Goal: Check status

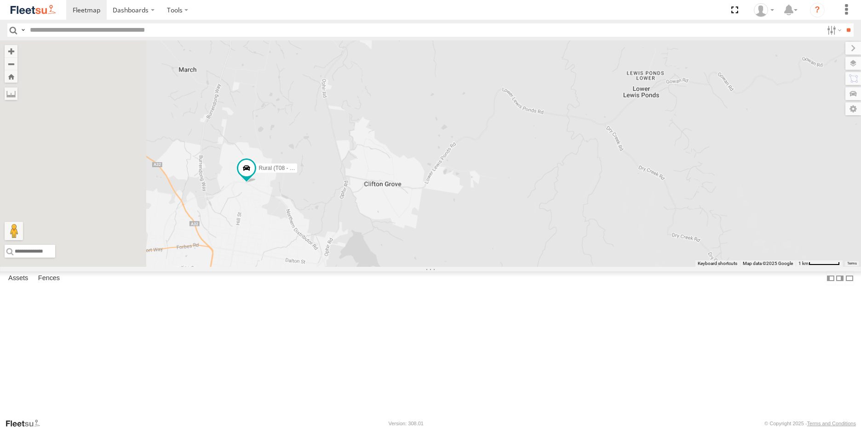
drag, startPoint x: 336, startPoint y: 167, endPoint x: 528, endPoint y: 353, distance: 266.9
click at [584, 267] on div "Rural (T08 - [PERSON_NAME]) Blacktown #2 (T05 - [PERSON_NAME]) Revesby (T07 - […" at bounding box center [430, 153] width 861 height 227
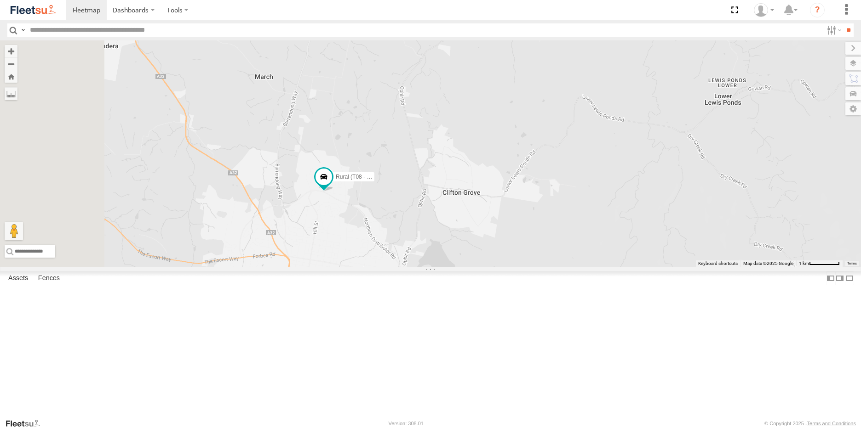
drag, startPoint x: 372, startPoint y: 252, endPoint x: 425, endPoint y: 212, distance: 65.9
click at [425, 212] on div "Rural (T08 - [PERSON_NAME]) Blacktown #2 (T05 - [PERSON_NAME]) Revesby (T07 - […" at bounding box center [430, 153] width 861 height 227
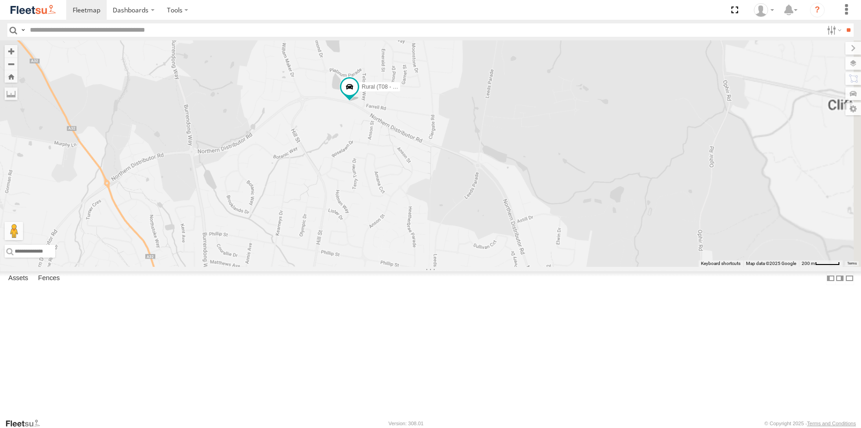
drag, startPoint x: 515, startPoint y: 194, endPoint x: 396, endPoint y: 244, distance: 129.4
click at [410, 258] on div "Rural (T08 - [PERSON_NAME]) Blacktown #2 (T05 - [PERSON_NAME]) Revesby (T07 - […" at bounding box center [430, 153] width 861 height 227
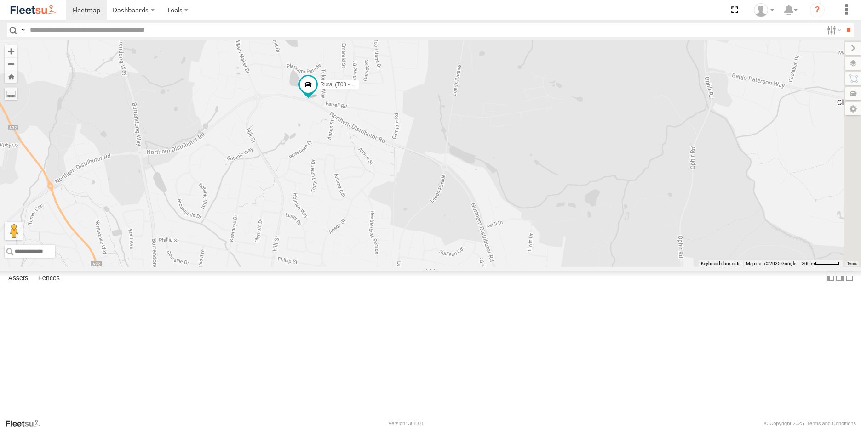
click at [0, 0] on span at bounding box center [0, 0] width 0 height 0
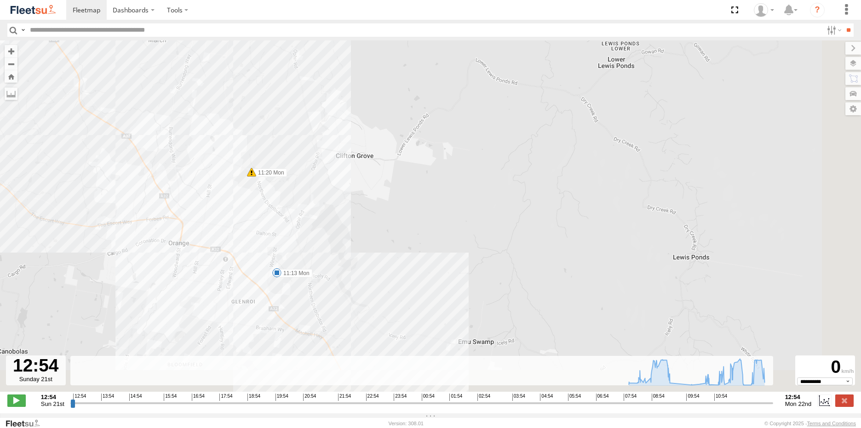
drag, startPoint x: 294, startPoint y: 287, endPoint x: 202, endPoint y: 106, distance: 202.7
click at [202, 106] on div "Rural (T08 - [PERSON_NAME]) 08:04 Mon 08:04 Mon 08:04 Mon 08:46 Mon 08:52 Mon 1…" at bounding box center [430, 220] width 861 height 361
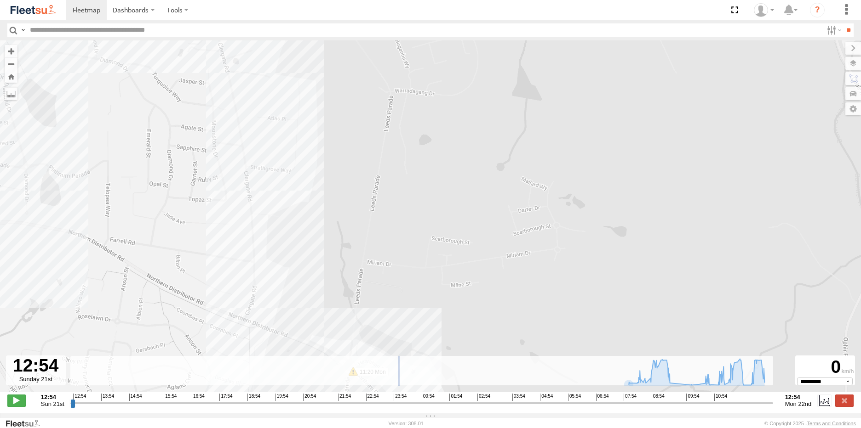
drag, startPoint x: 399, startPoint y: 375, endPoint x: 404, endPoint y: 107, distance: 267.6
click at [402, 105] on div "← Move left → Move right ↑ Move up ↓ Move down + Zoom in - Zoom out Home Jump l…" at bounding box center [430, 226] width 861 height 373
type input "**********"
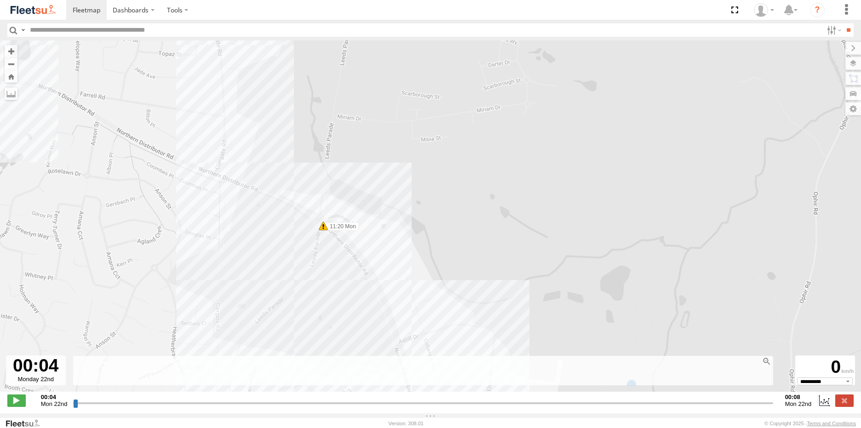
drag, startPoint x: 428, startPoint y: 280, endPoint x: 398, endPoint y: 135, distance: 148.8
click at [398, 135] on div "Rural (T08 - [PERSON_NAME]) 08:04 Mon 08:04 Mon 08:04 Mon 08:46 Mon 08:52 Mon 1…" at bounding box center [430, 220] width 861 height 361
